Goal: Find contact information: Find contact information

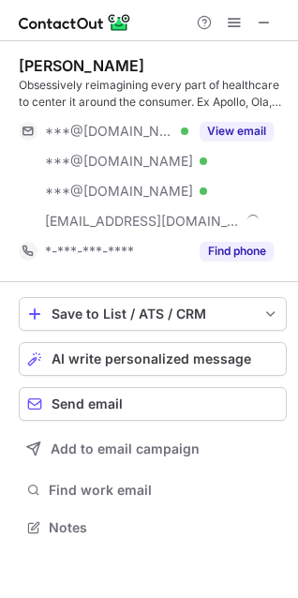
scroll to position [514, 298]
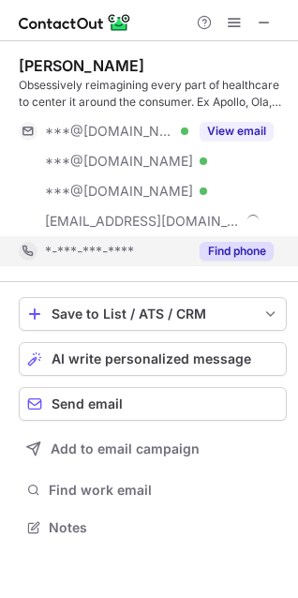
click at [248, 242] on button "Find phone" at bounding box center [236, 251] width 74 height 19
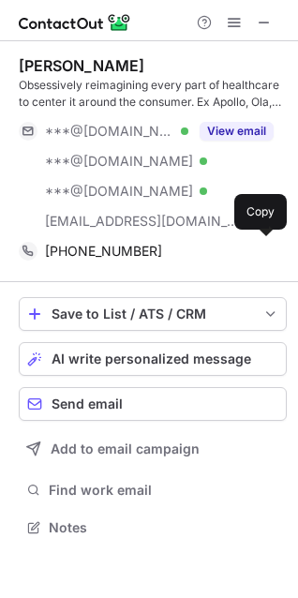
click at [248, 241] on div "+919820070429 Copy" at bounding box center [146, 251] width 255 height 30
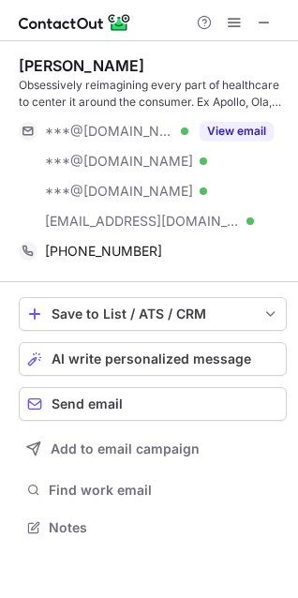
click at [240, 93] on div "Obsessively reimagining every part of healthcare to center it around the consum…" at bounding box center [153, 94] width 268 height 34
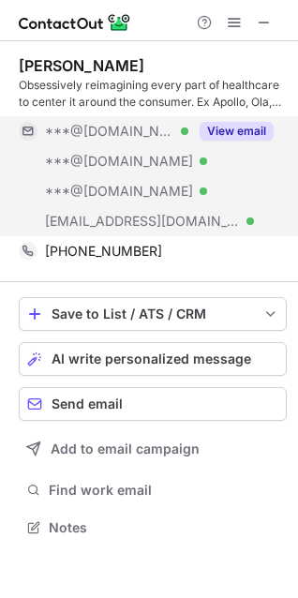
click at [228, 126] on button "View email" at bounding box center [236, 131] width 74 height 19
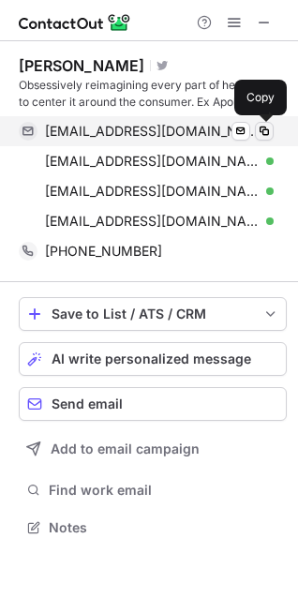
click at [266, 131] on span at bounding box center [264, 131] width 15 height 15
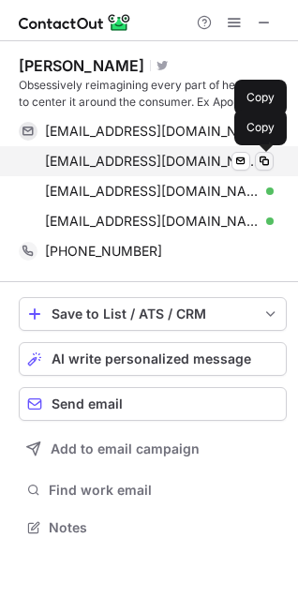
click at [258, 156] on span at bounding box center [264, 161] width 15 height 15
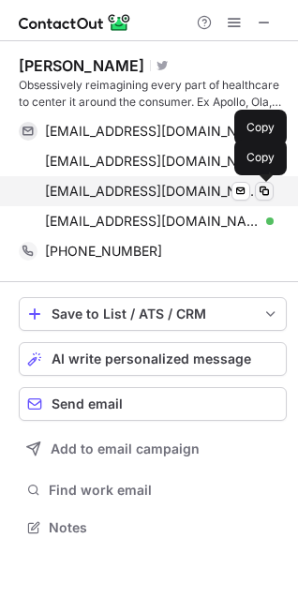
click at [265, 191] on span at bounding box center [264, 191] width 15 height 15
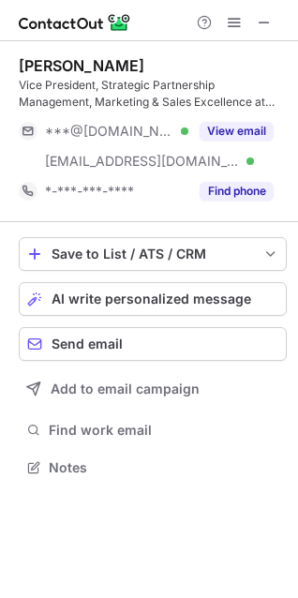
scroll to position [454, 298]
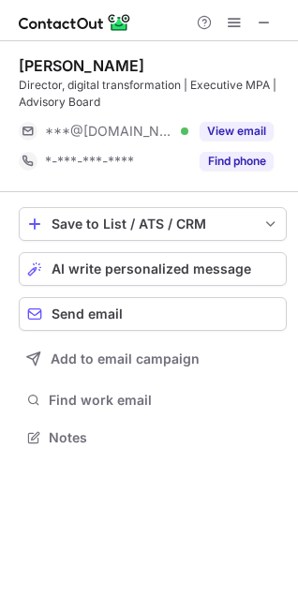
scroll to position [424, 298]
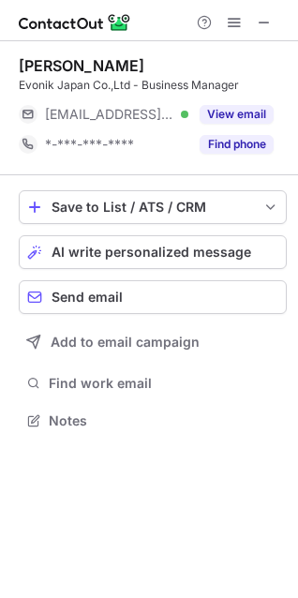
scroll to position [407, 298]
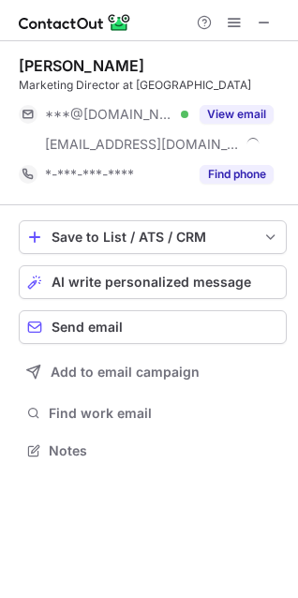
scroll to position [437, 298]
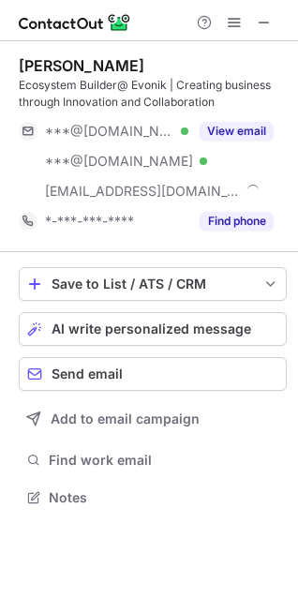
scroll to position [484, 298]
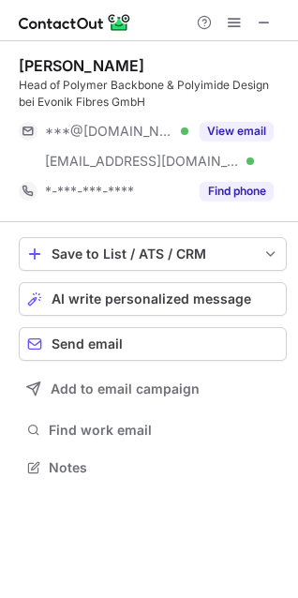
scroll to position [454, 298]
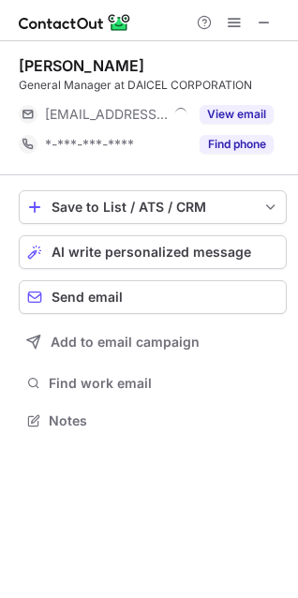
scroll to position [407, 298]
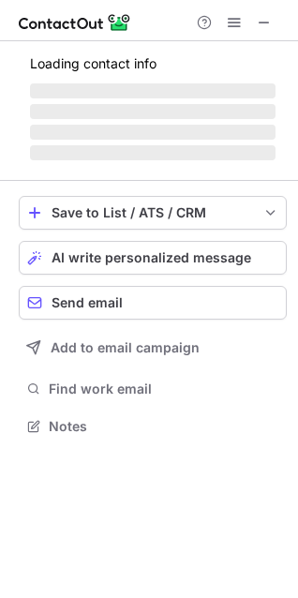
scroll to position [424, 298]
